Goal: Navigation & Orientation: Find specific page/section

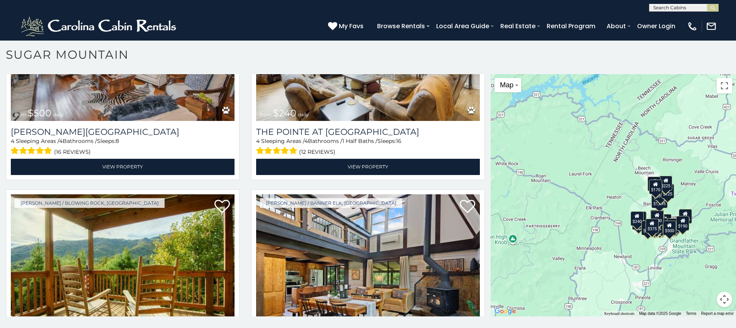
scroll to position [2378, 0]
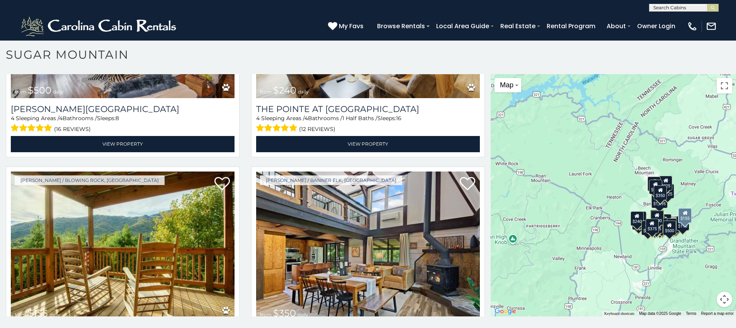
click at [60, 178] on img at bounding box center [123, 247] width 224 height 150
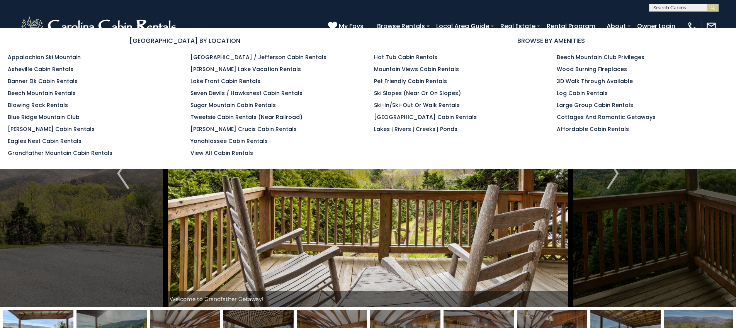
click at [395, 30] on section "[GEOGRAPHIC_DATA] BY LOCATION Appalachian Ski Mountain Asheville Cabin Rentals …" at bounding box center [368, 98] width 736 height 141
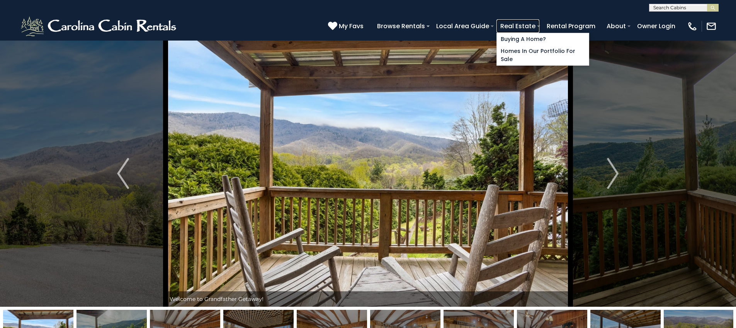
click at [505, 21] on link "Real Estate" at bounding box center [518, 26] width 43 height 14
